Goal: Transaction & Acquisition: Purchase product/service

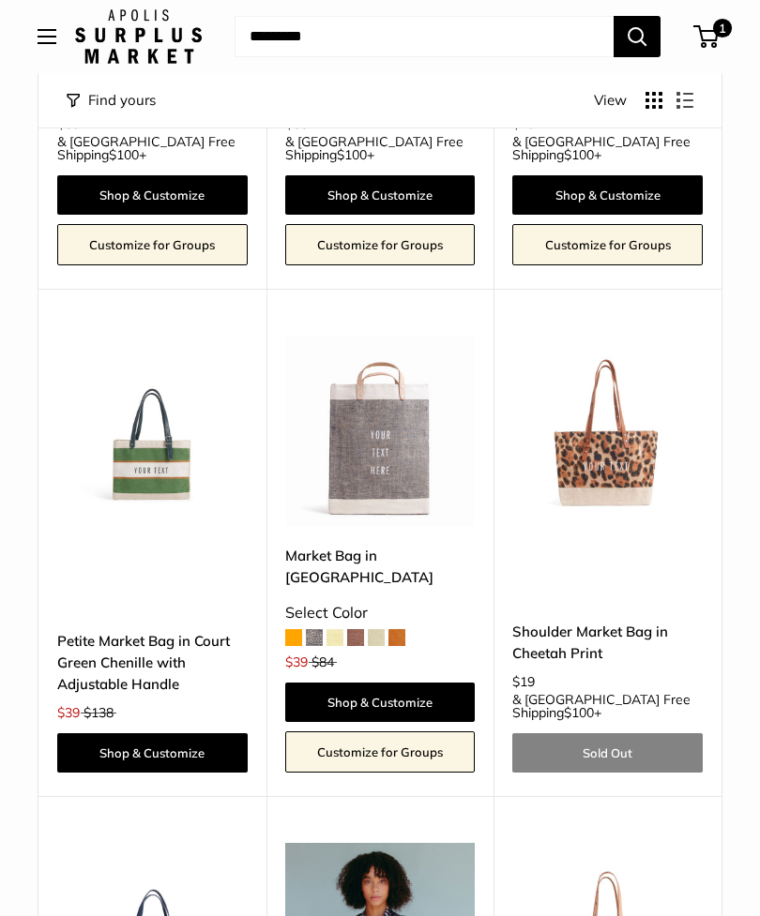
scroll to position [3725, 0]
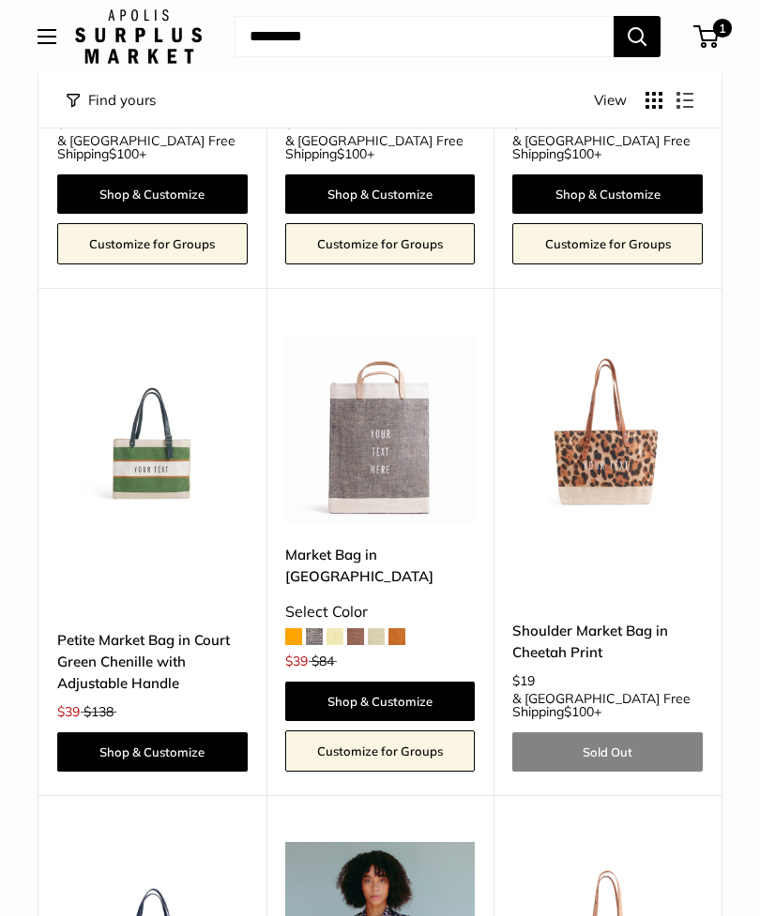
click at [602, 732] on link "Sold Out" at bounding box center [607, 751] width 190 height 39
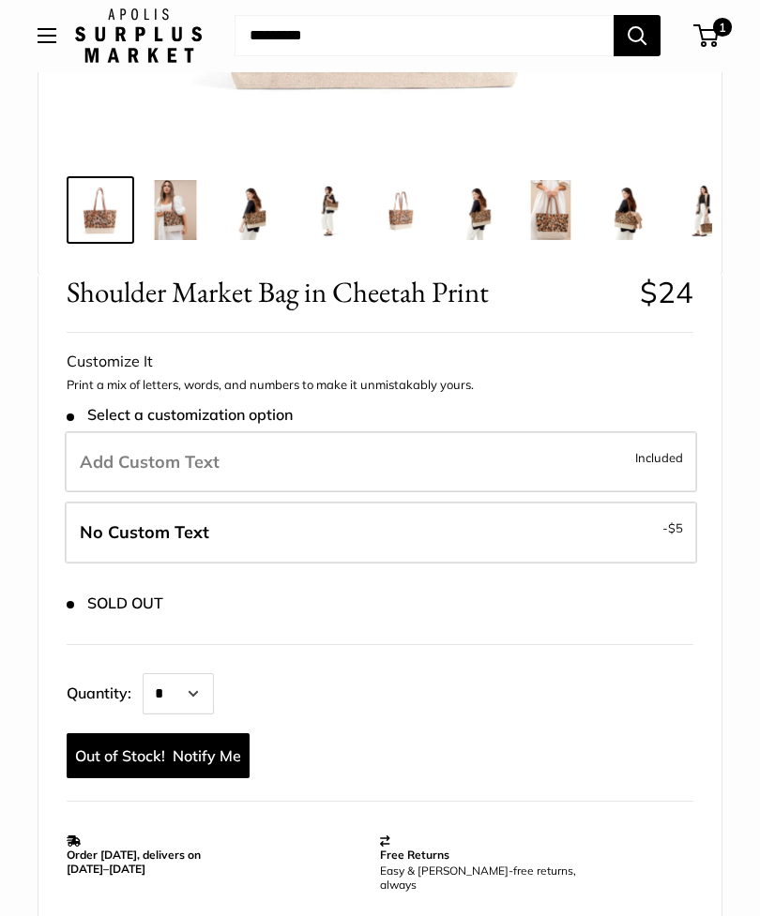
scroll to position [611, 0]
click at [153, 755] on link "Notify Me" at bounding box center [158, 755] width 183 height 45
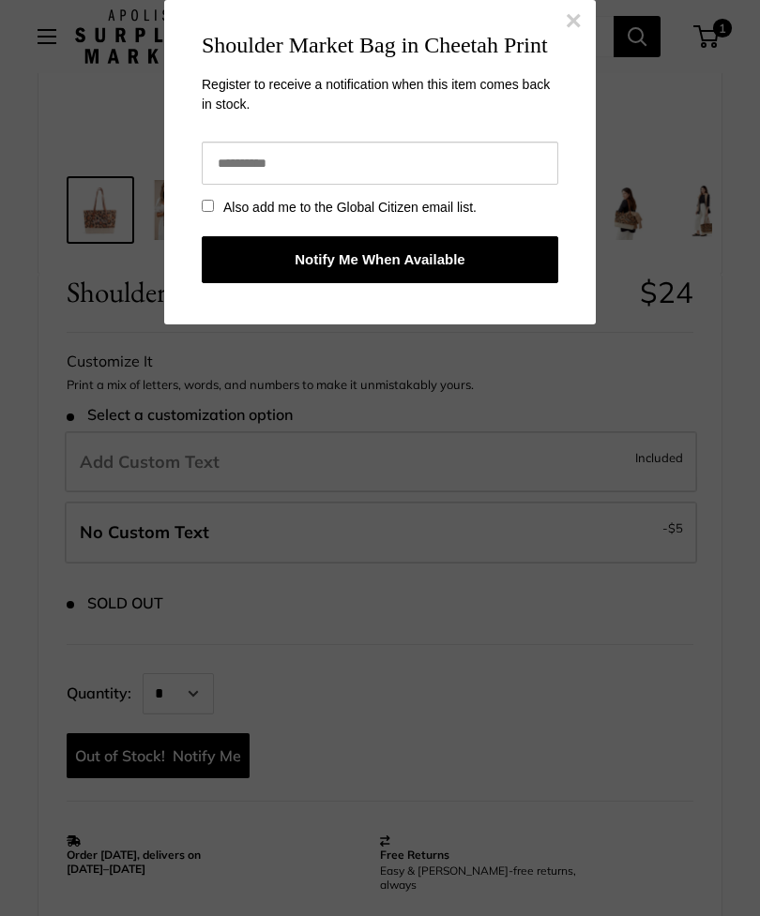
scroll to position [0, 0]
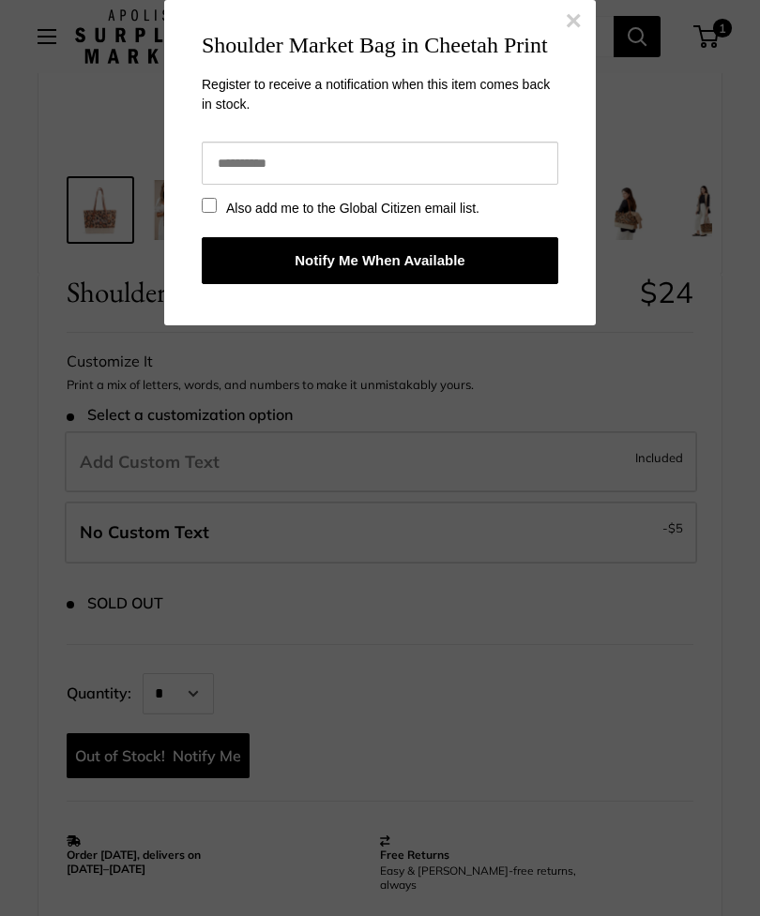
click at [292, 169] on input "email" at bounding box center [380, 163] width 356 height 43
click at [401, 257] on button "Notify Me When Available" at bounding box center [380, 260] width 356 height 47
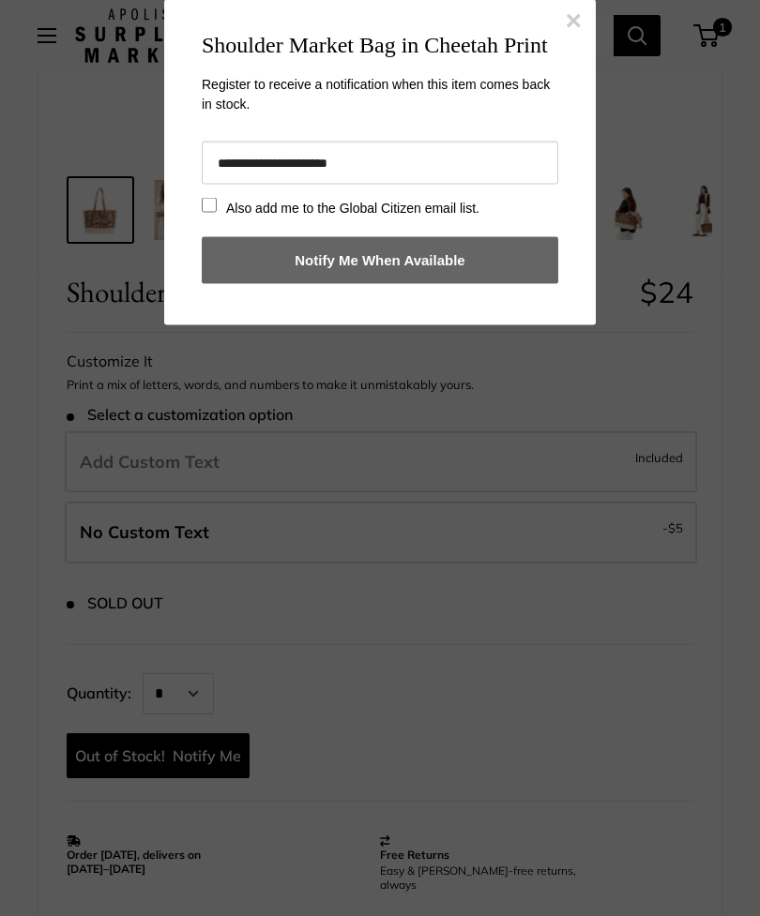
scroll to position [611, 0]
click at [235, 172] on input "**********" at bounding box center [380, 163] width 356 height 43
type input "**********"
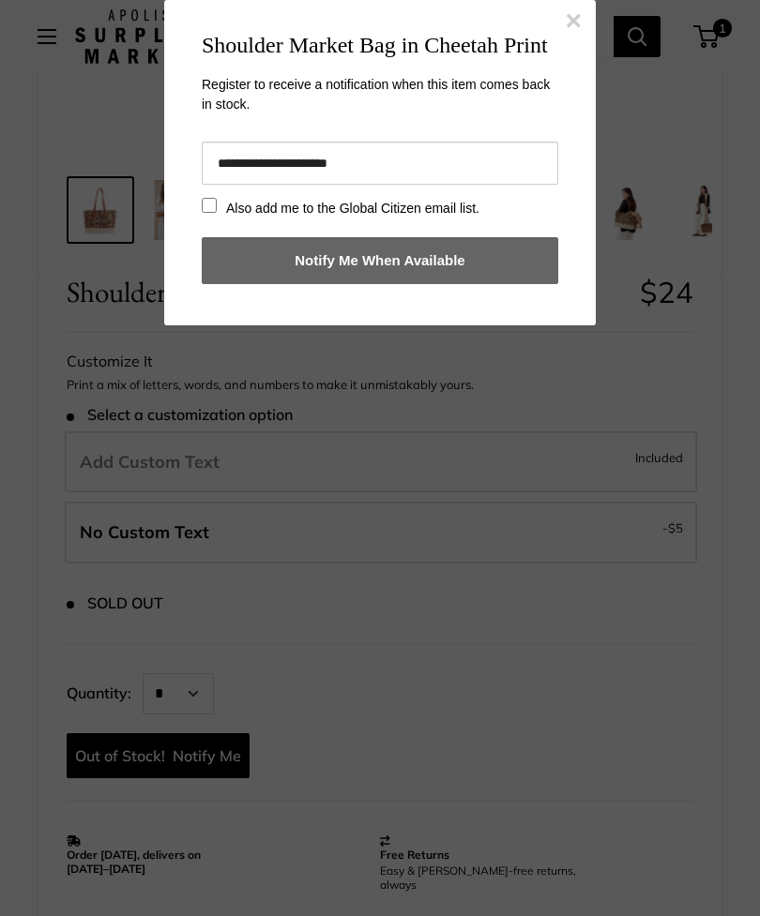
click at [579, 10] on button "×" at bounding box center [573, 21] width 17 height 28
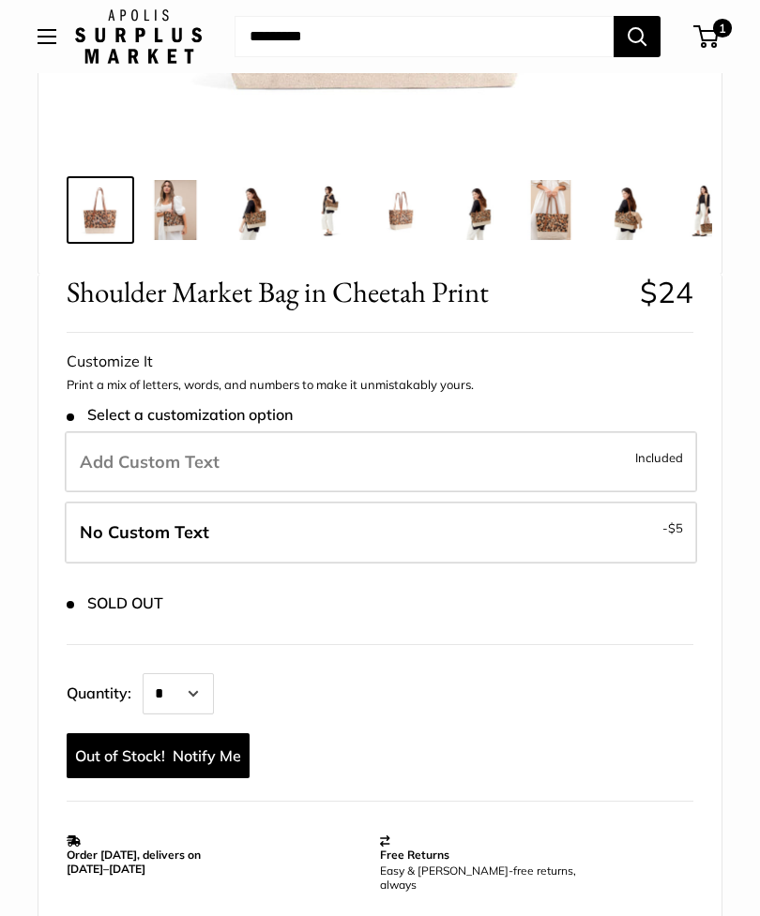
click at [723, 35] on span "1" at bounding box center [722, 28] width 19 height 19
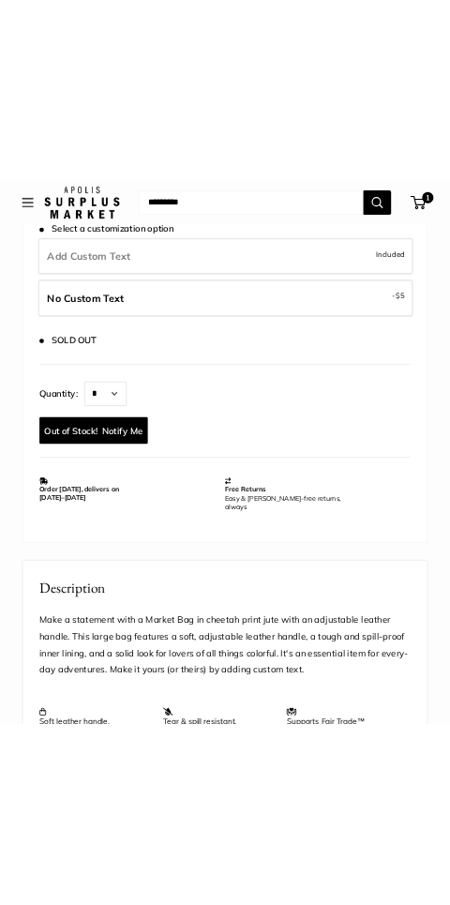
scroll to position [873, 0]
